Goal: Navigation & Orientation: Find specific page/section

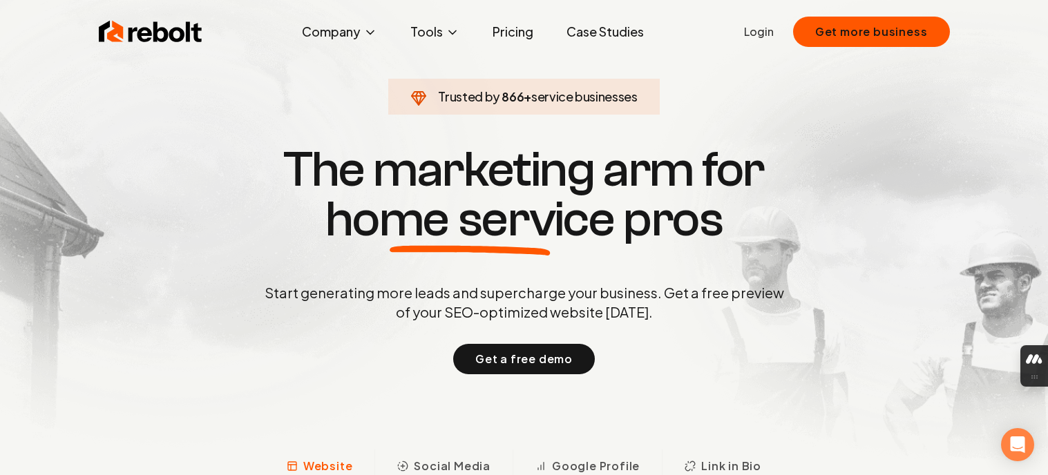
click at [761, 33] on link "Login" at bounding box center [759, 31] width 30 height 17
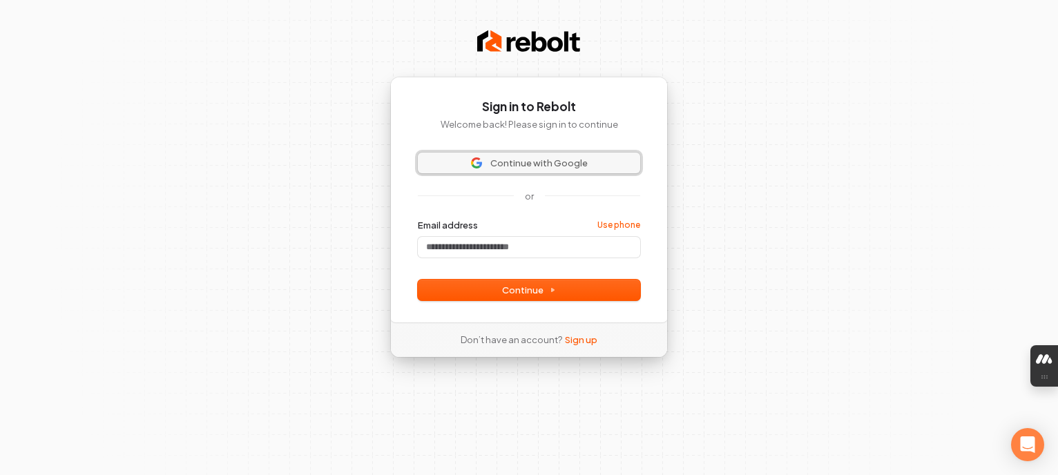
click at [501, 157] on span "Continue with Google" at bounding box center [538, 163] width 97 height 12
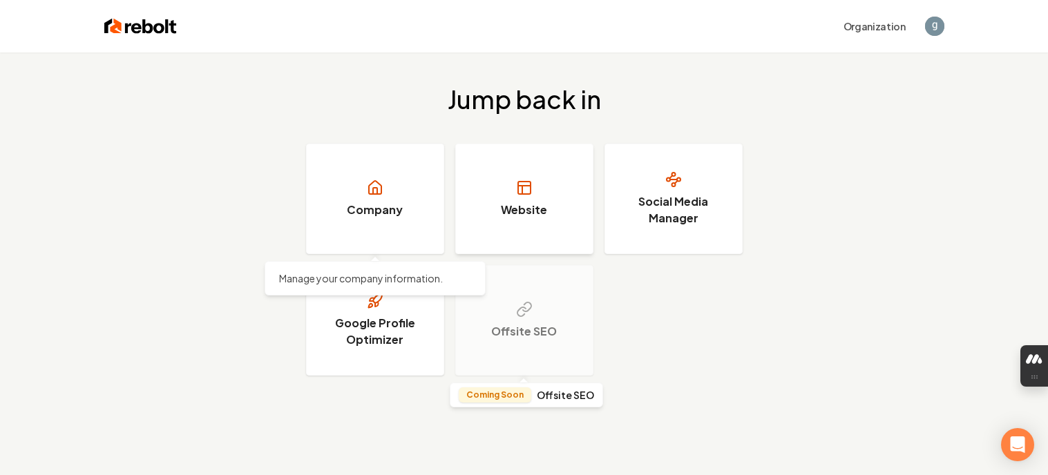
click at [505, 199] on link "Website" at bounding box center [524, 199] width 138 height 110
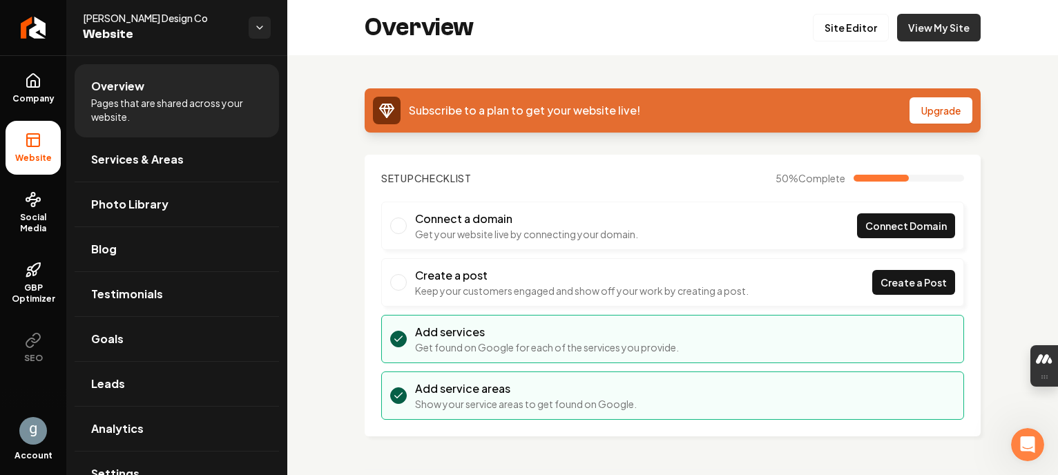
click at [938, 26] on link "View My Site" at bounding box center [939, 28] width 84 height 28
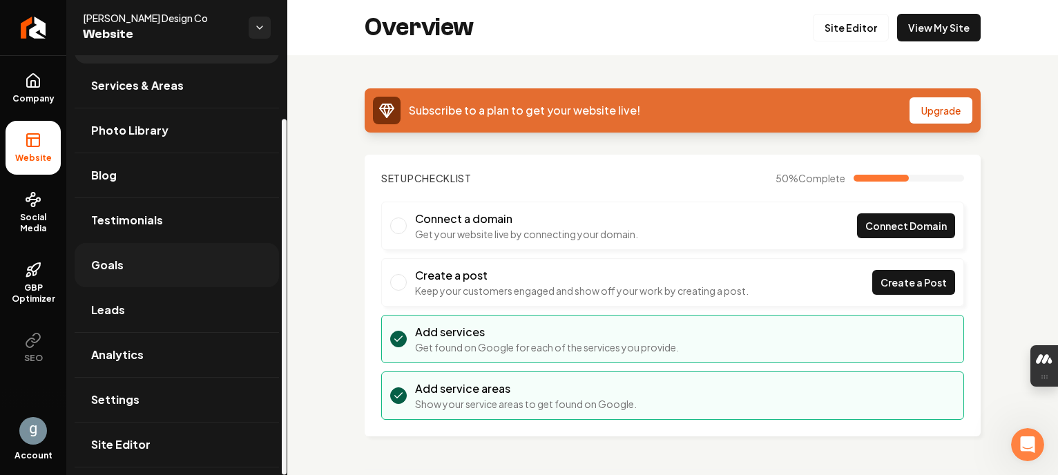
scroll to position [75, 0]
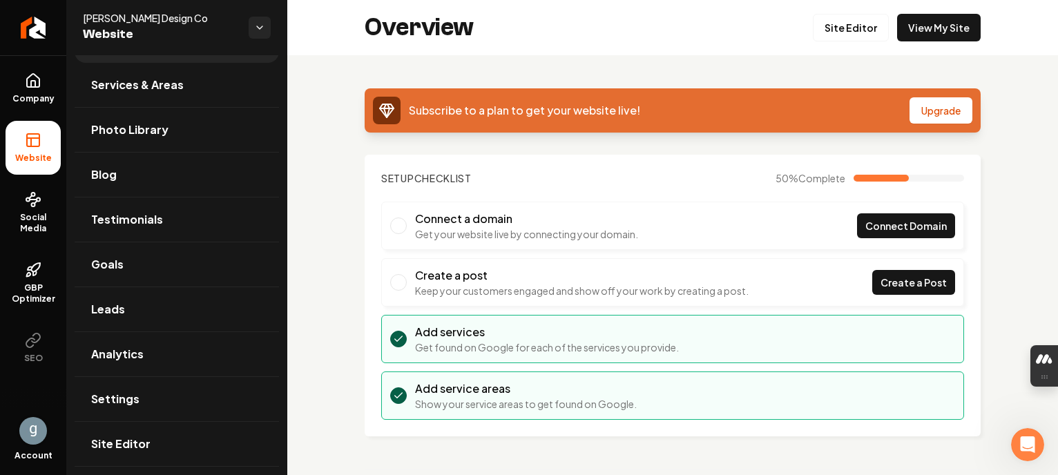
click at [37, 434] on img "Open user button" at bounding box center [33, 431] width 28 height 28
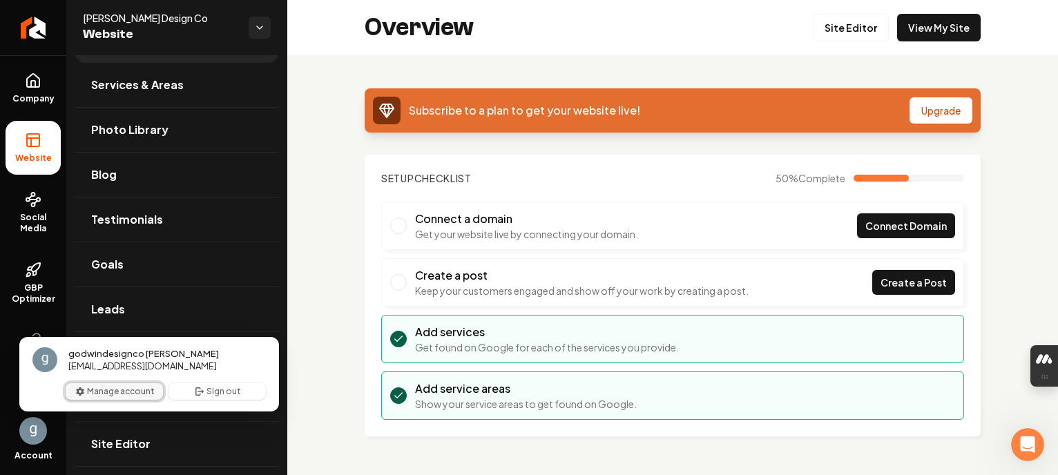
click at [131, 387] on button "Manage account" at bounding box center [114, 391] width 97 height 17
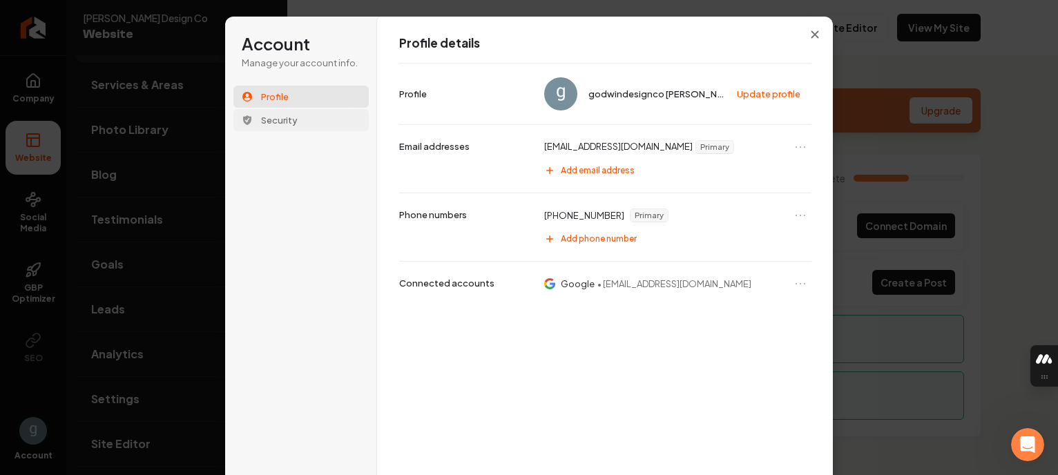
click at [270, 119] on span "Security" at bounding box center [279, 120] width 37 height 12
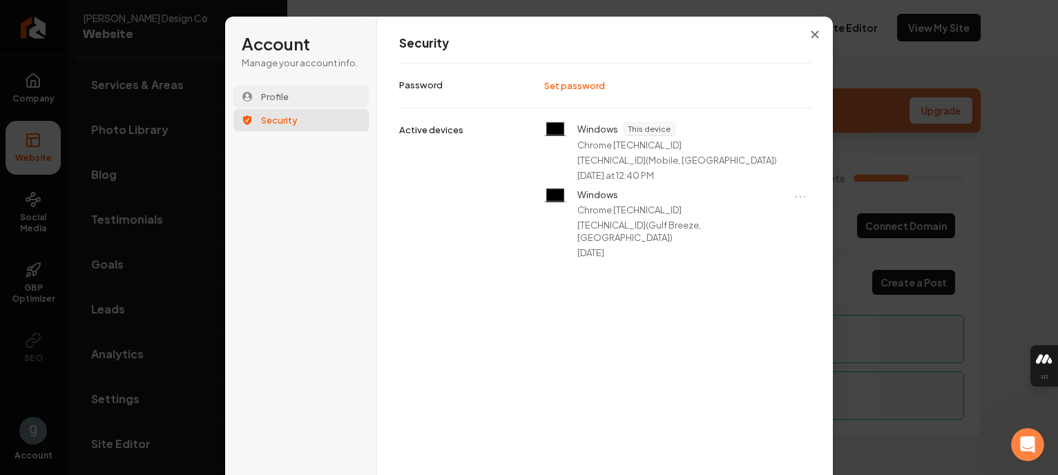
click at [282, 91] on span "Profile" at bounding box center [275, 96] width 28 height 12
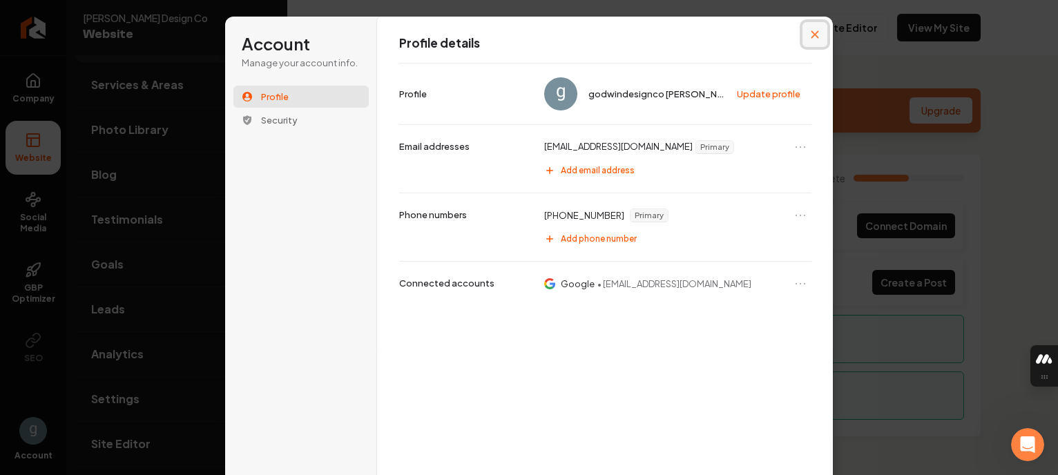
click at [811, 37] on icon "Close modal" at bounding box center [815, 34] width 8 height 8
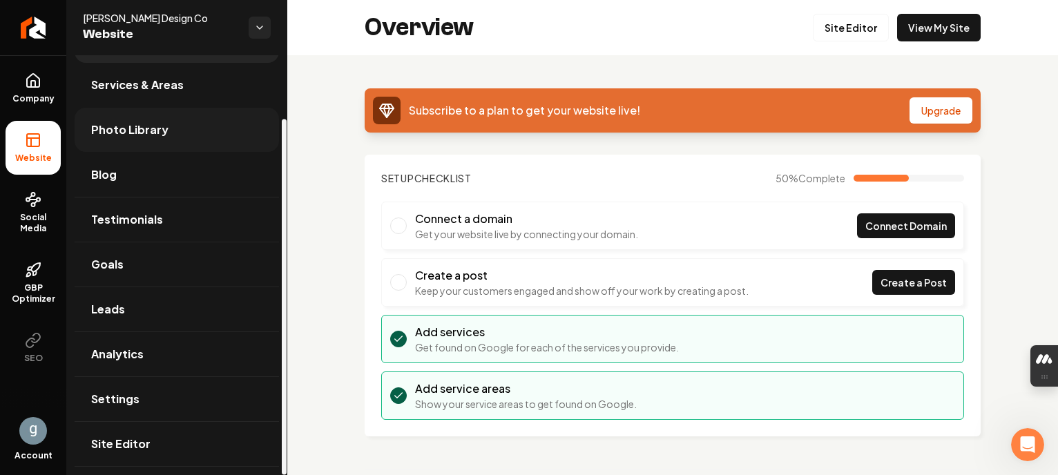
click at [124, 137] on span "Photo Library" at bounding box center [129, 130] width 77 height 17
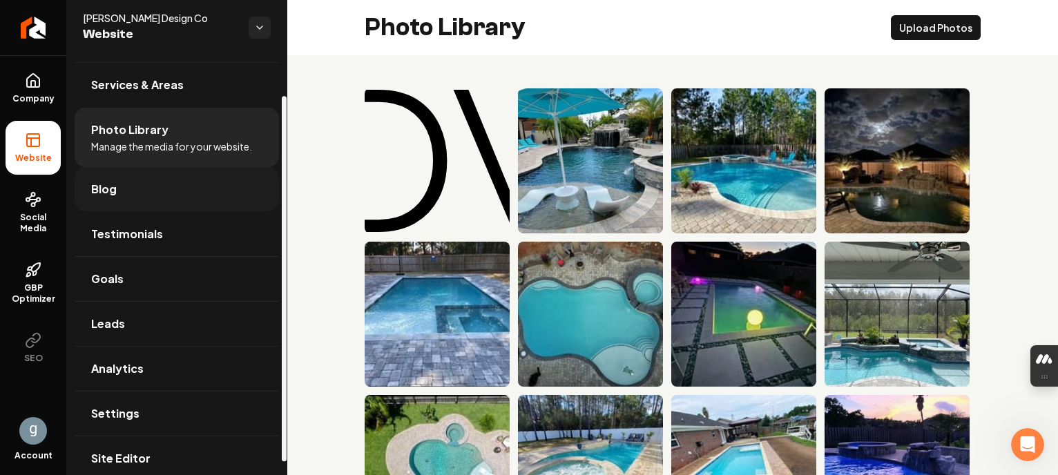
click at [106, 189] on span "Blog" at bounding box center [104, 189] width 26 height 17
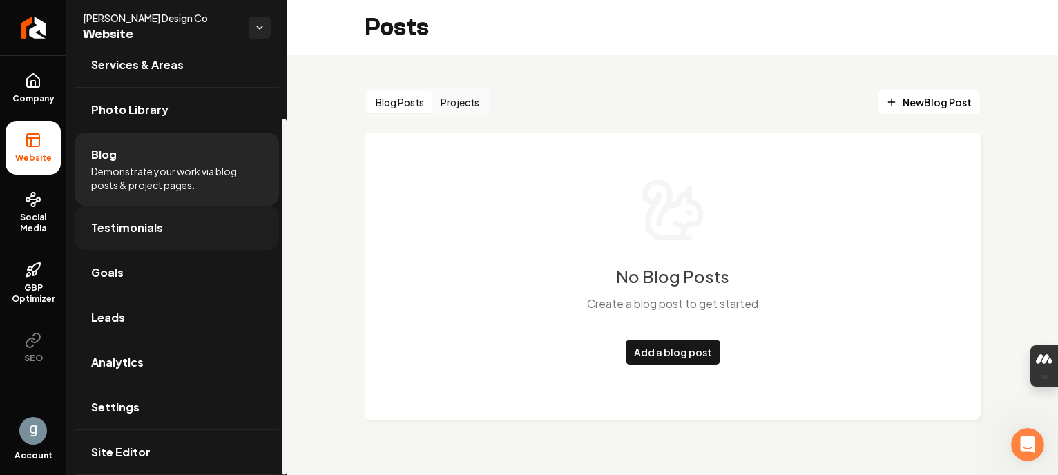
scroll to position [75, 0]
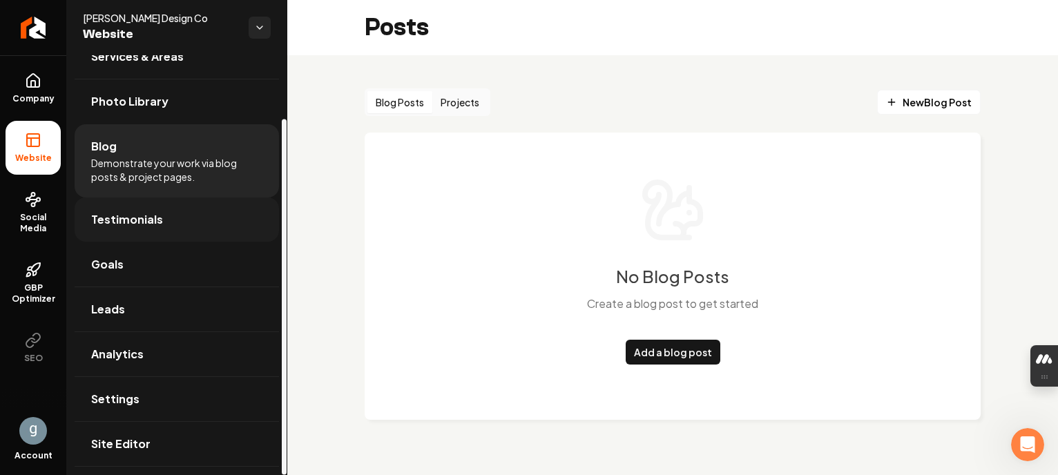
click at [145, 225] on span "Testimonials" at bounding box center [127, 219] width 72 height 17
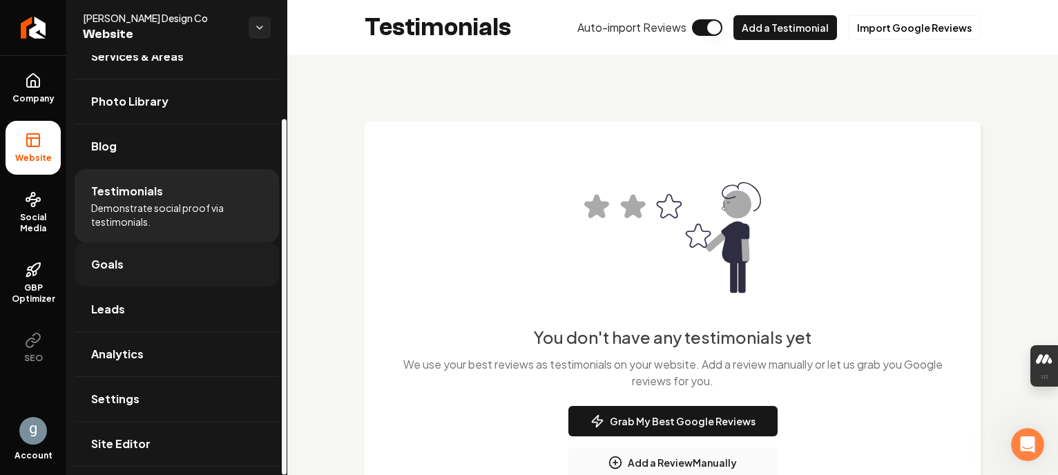
click at [130, 267] on link "Goals" at bounding box center [177, 264] width 204 height 44
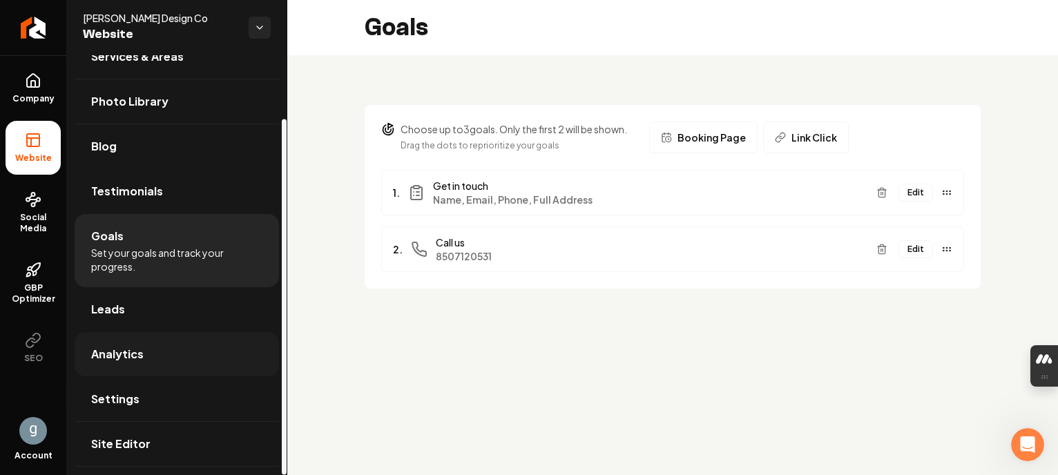
click at [152, 349] on link "Analytics" at bounding box center [177, 354] width 204 height 44
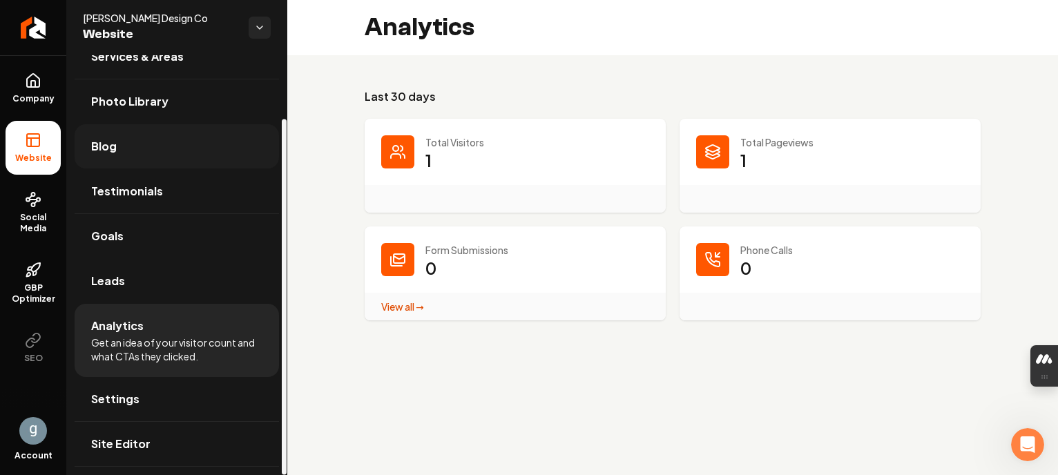
click at [132, 151] on link "Blog" at bounding box center [177, 146] width 204 height 44
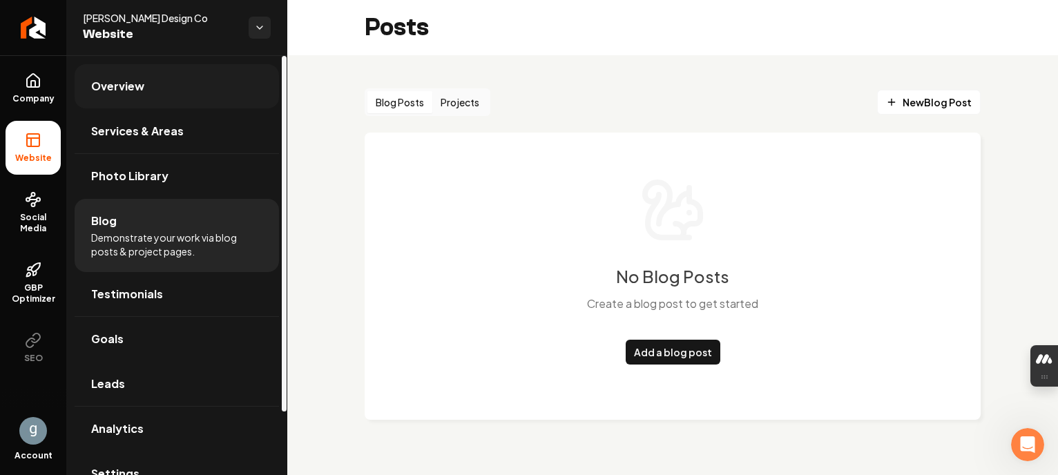
click at [133, 81] on span "Overview" at bounding box center [117, 86] width 53 height 17
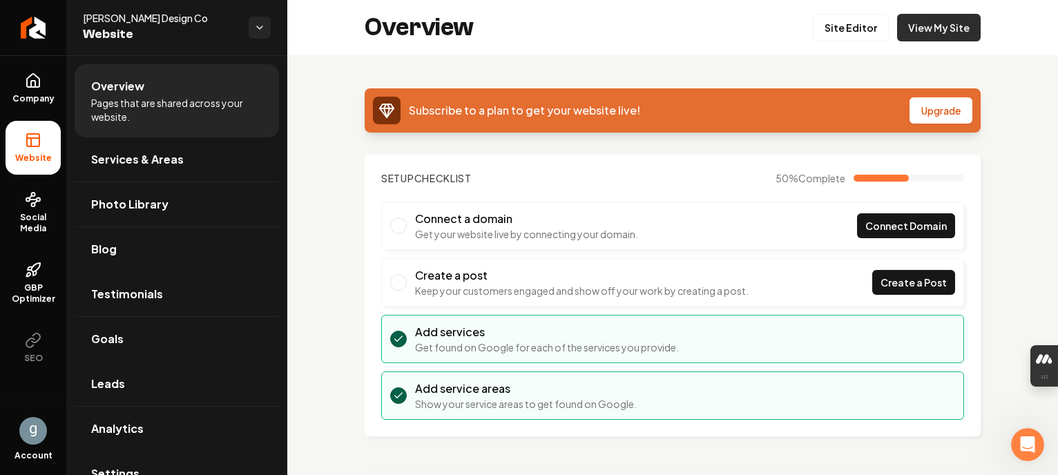
click at [918, 32] on link "View My Site" at bounding box center [939, 28] width 84 height 28
